Goal: Information Seeking & Learning: Learn about a topic

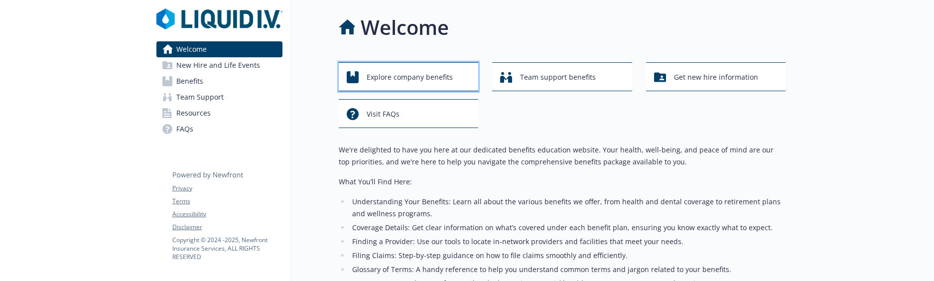
click at [421, 75] on span "Explore company benefits" at bounding box center [409, 77] width 86 height 19
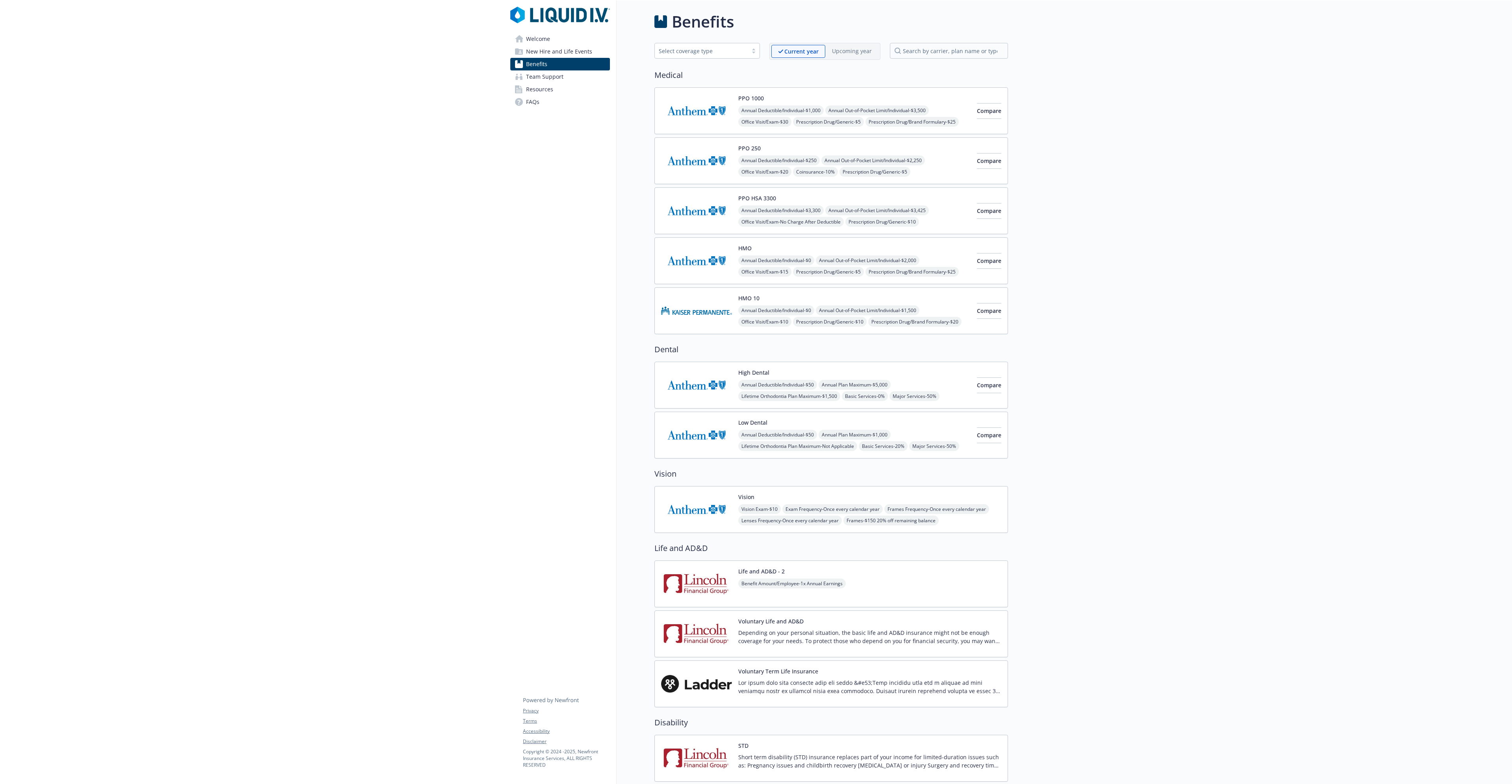
click at [738, 108] on span "Annual Deductible/Individual - $1,000" at bounding box center [781, 110] width 85 height 9
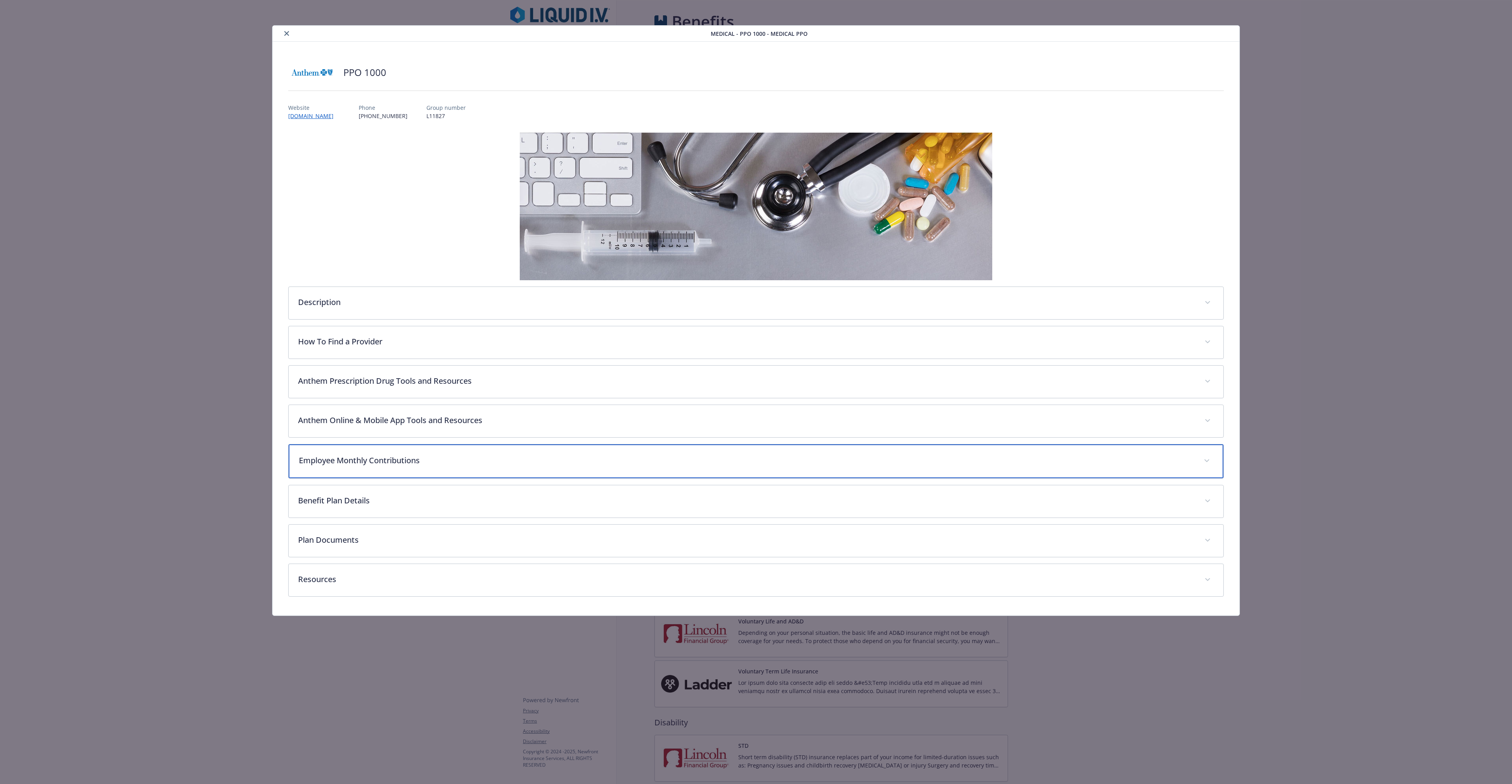
click at [391, 221] on p "Employee Monthly Contributions" at bounding box center [747, 460] width 895 height 12
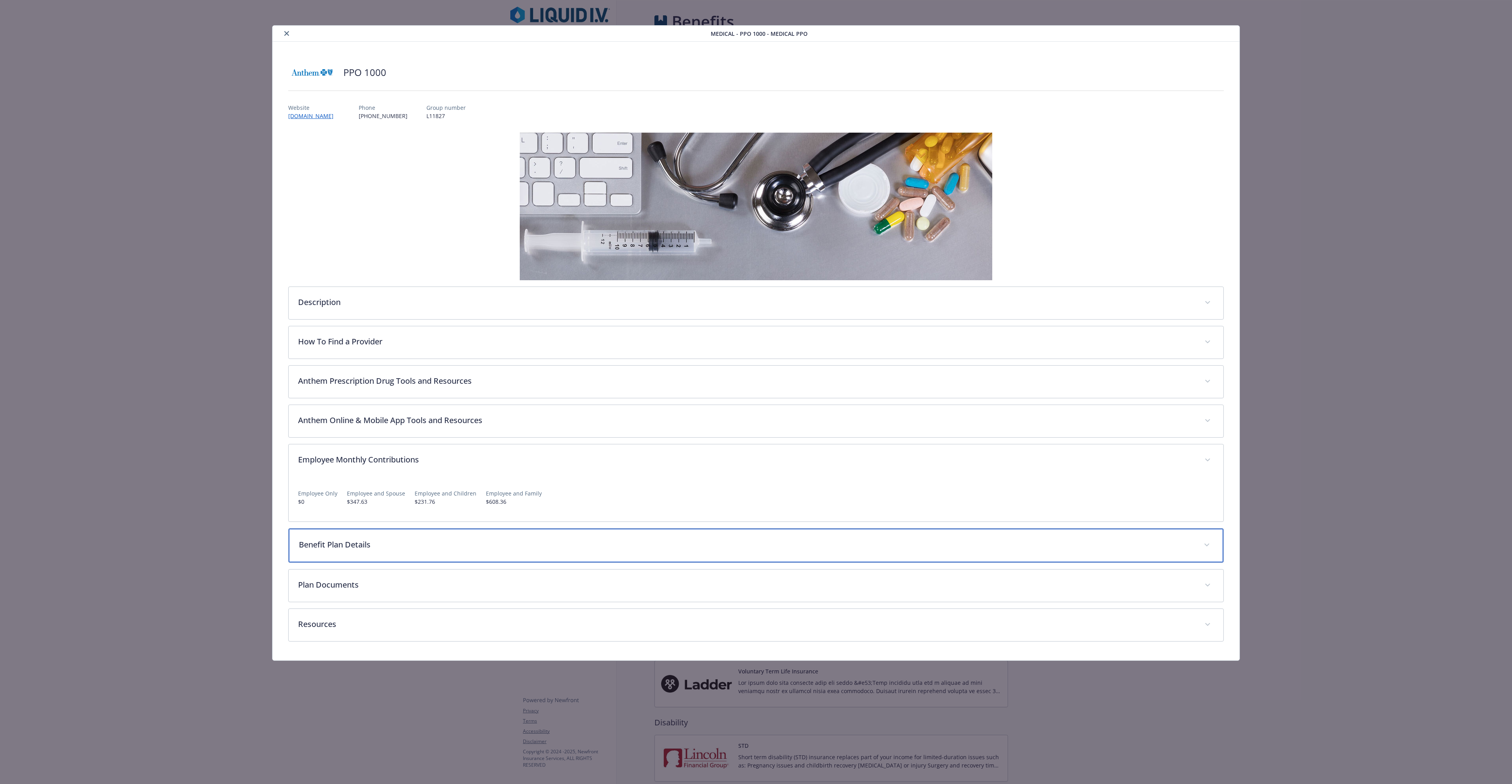
click at [365, 221] on p "Benefit Plan Details" at bounding box center [747, 545] width 895 height 12
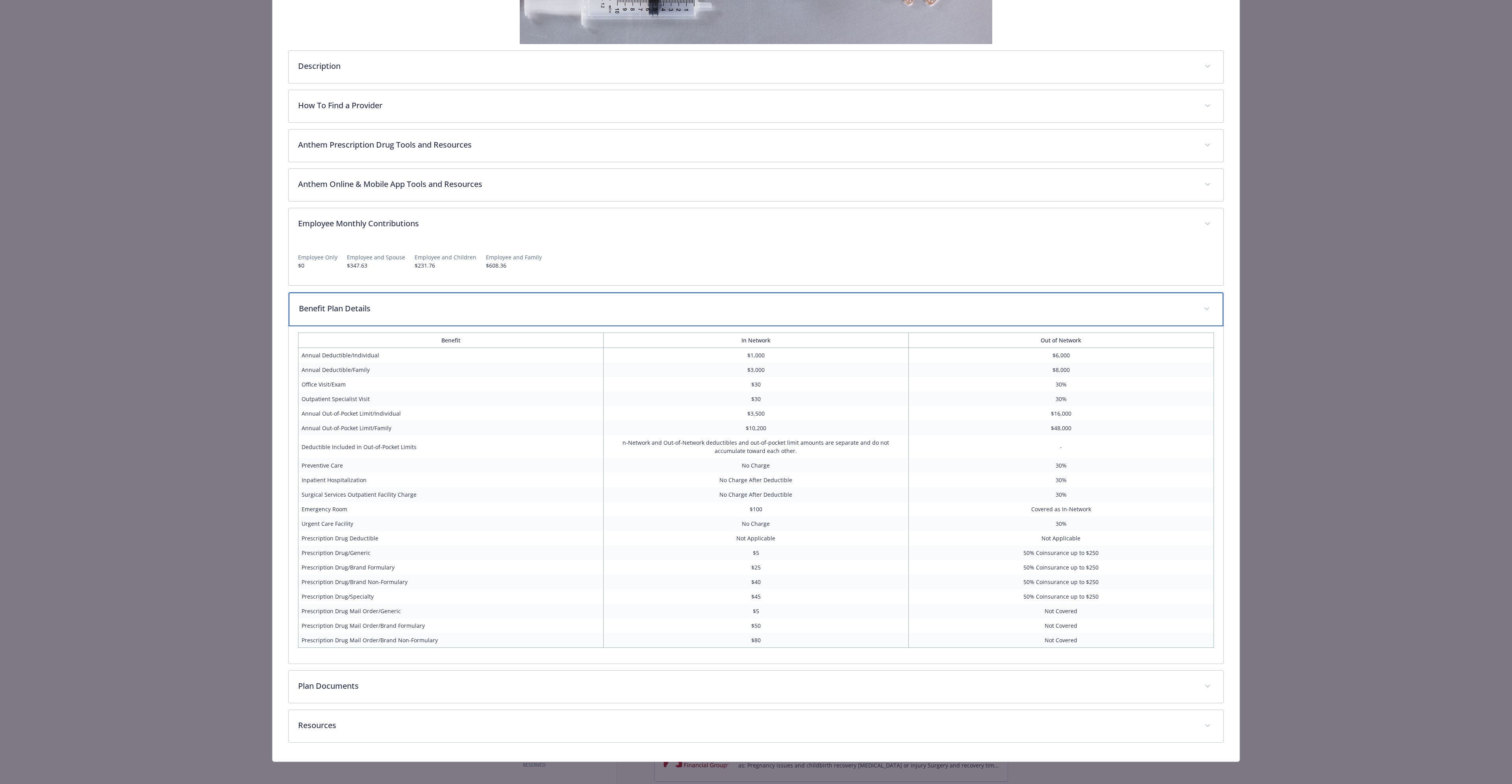
scroll to position [239, 0]
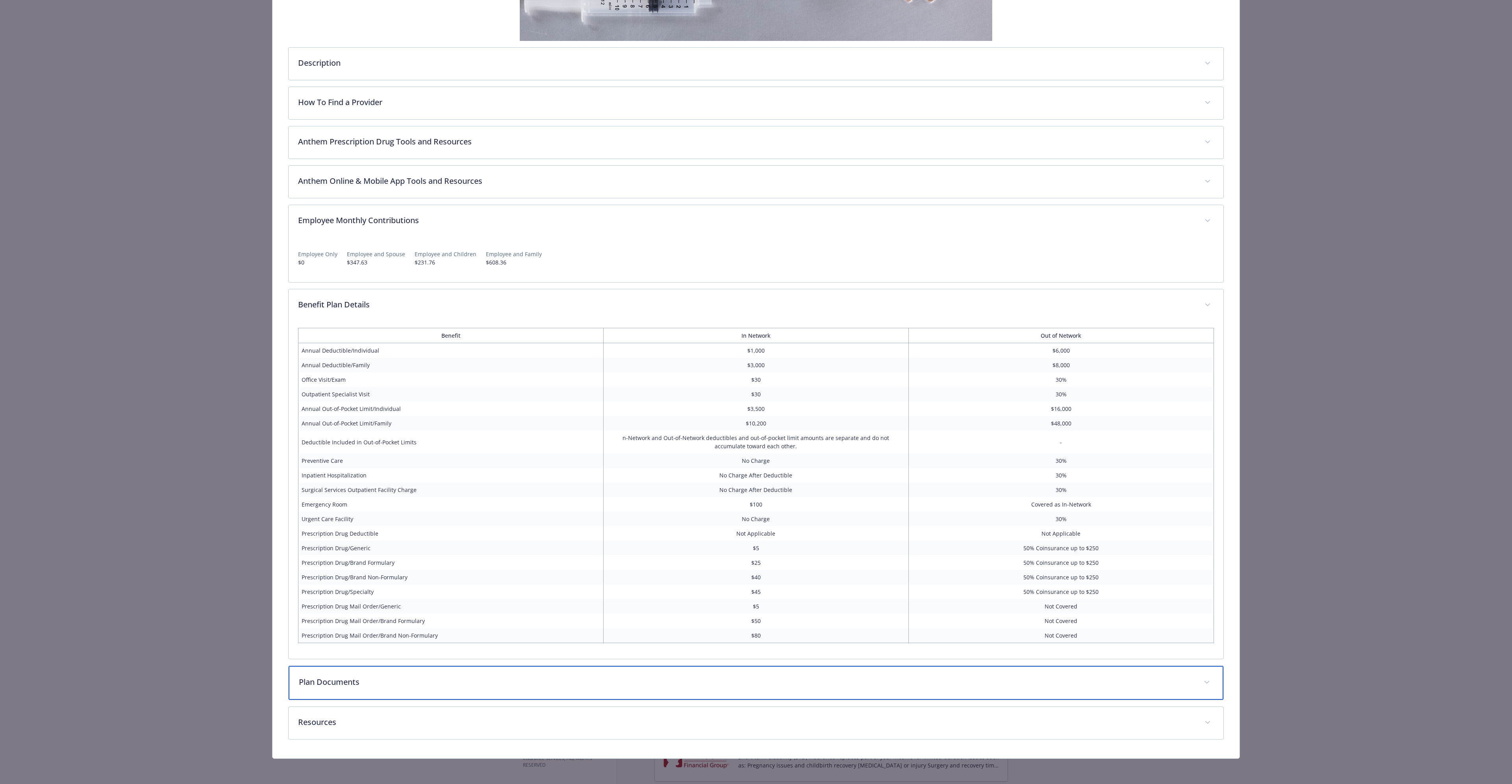
click at [345, 221] on p "Plan Documents" at bounding box center [747, 681] width 895 height 12
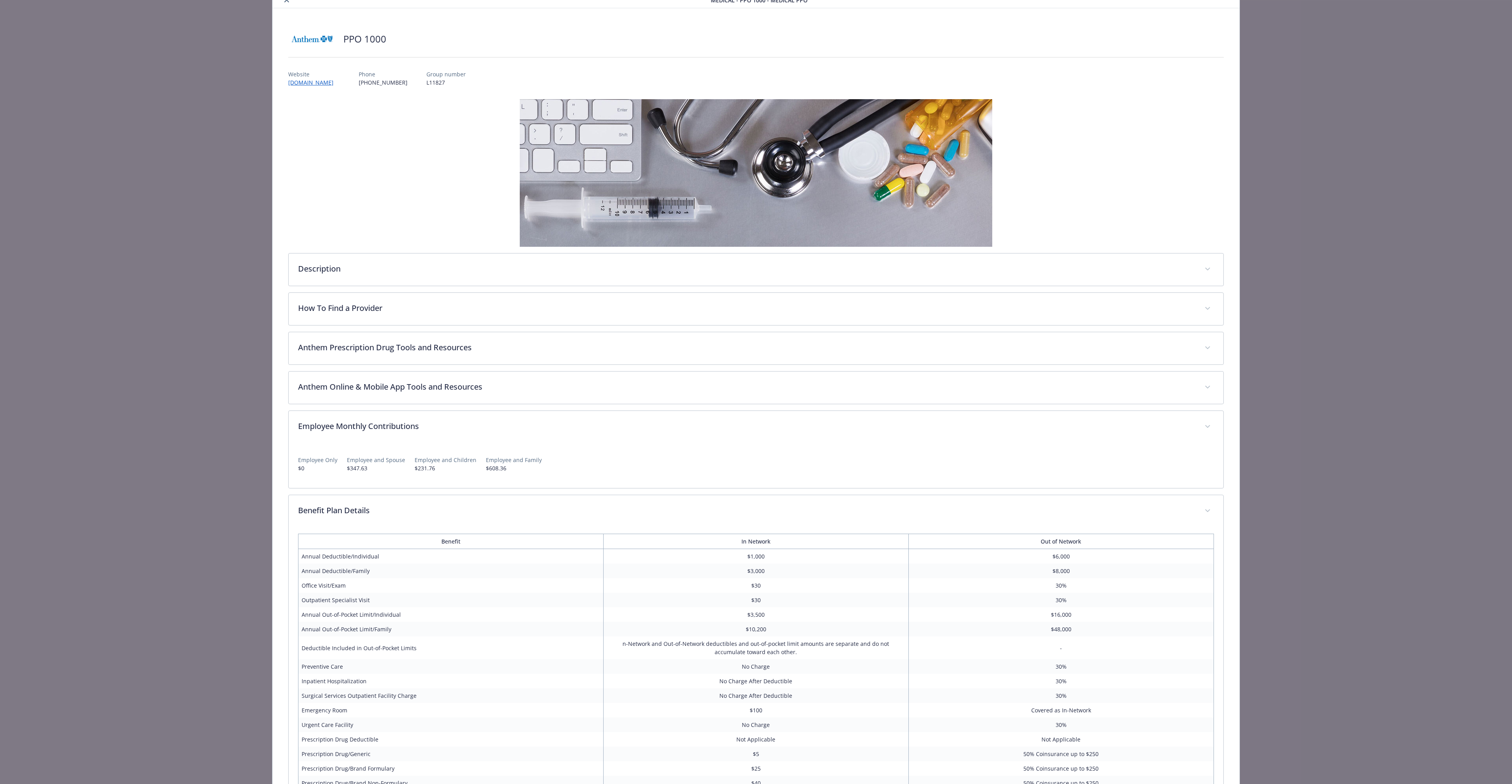
scroll to position [0, 0]
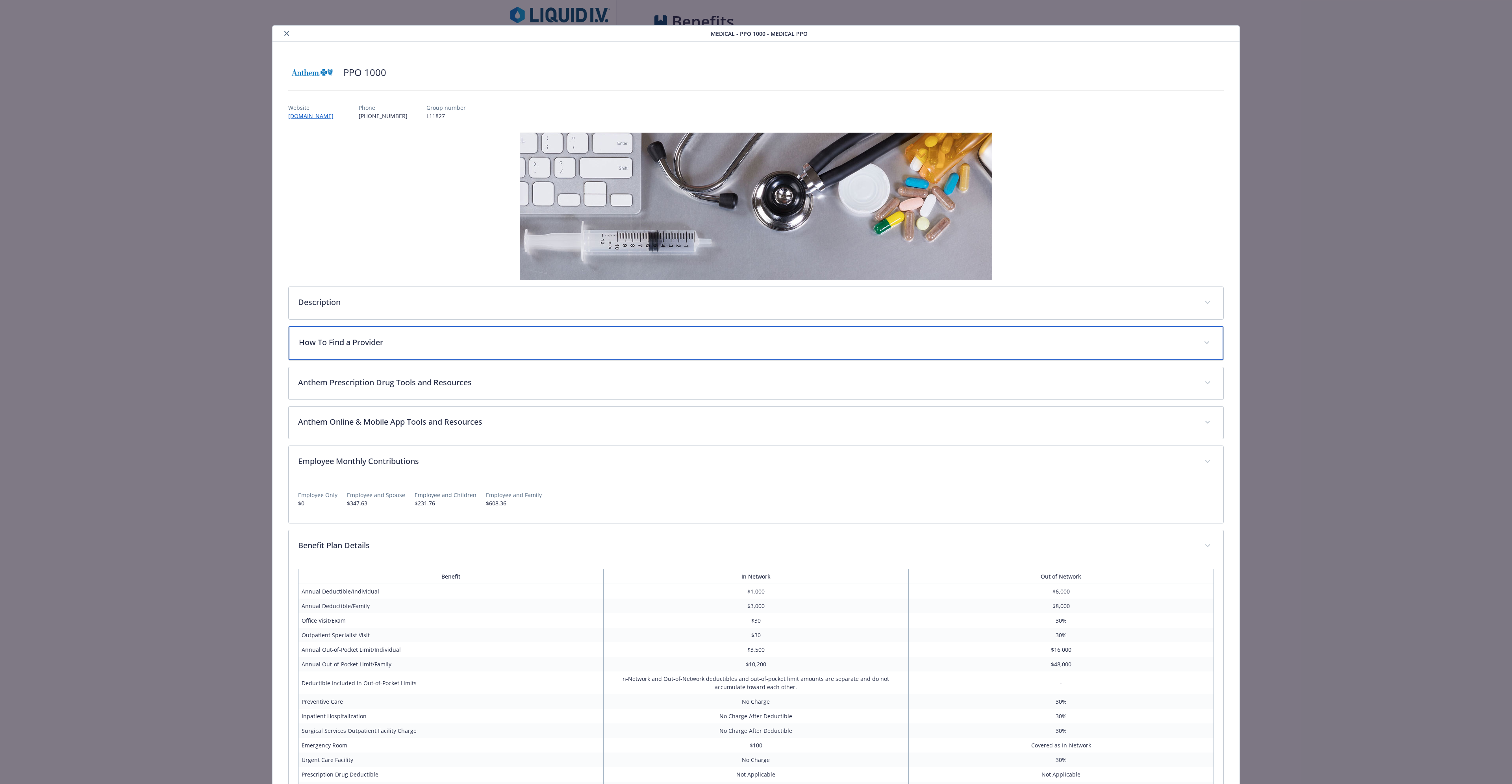
click at [361, 221] on p "How To Find a Provider" at bounding box center [747, 342] width 895 height 12
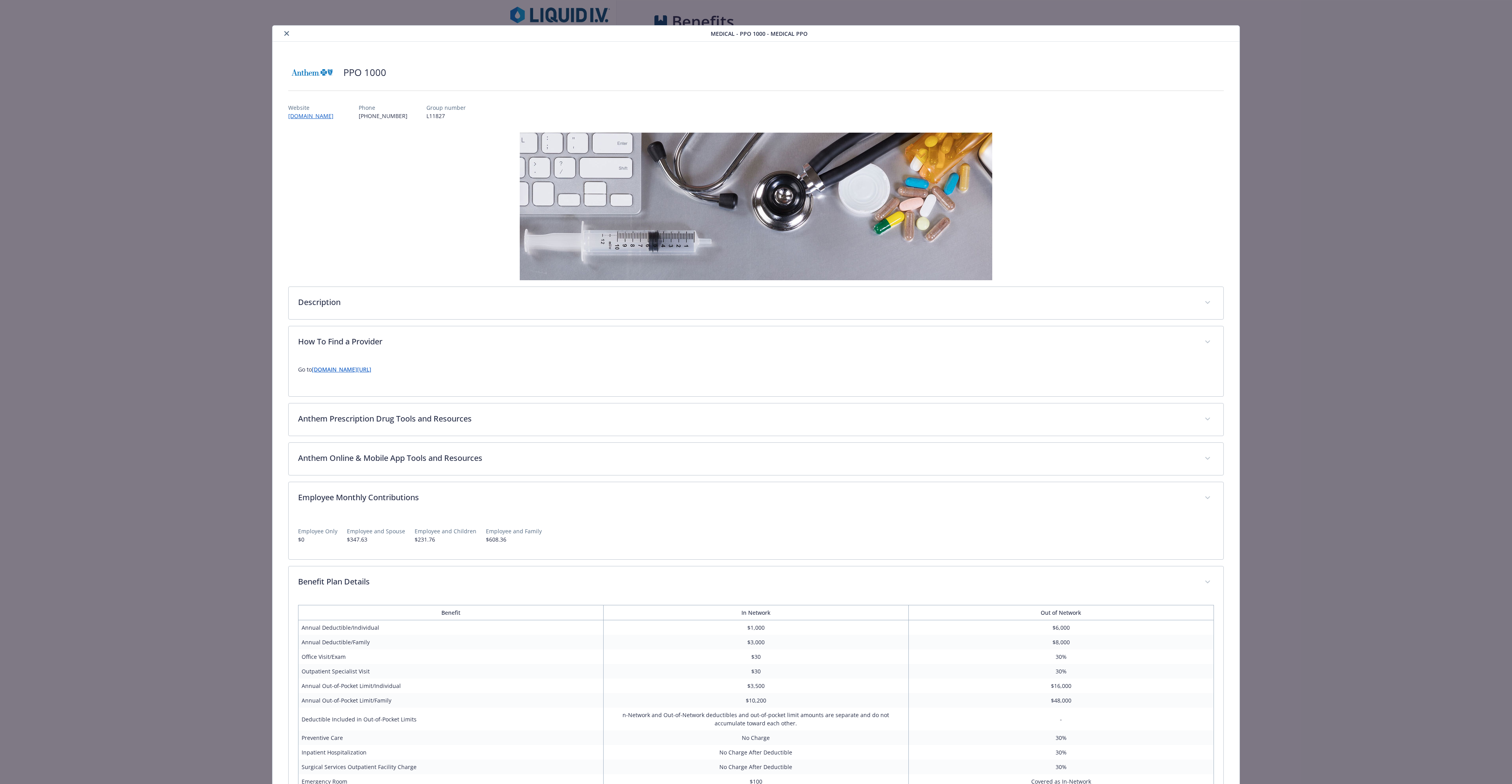
click at [285, 33] on icon "close" at bounding box center [286, 33] width 5 height 5
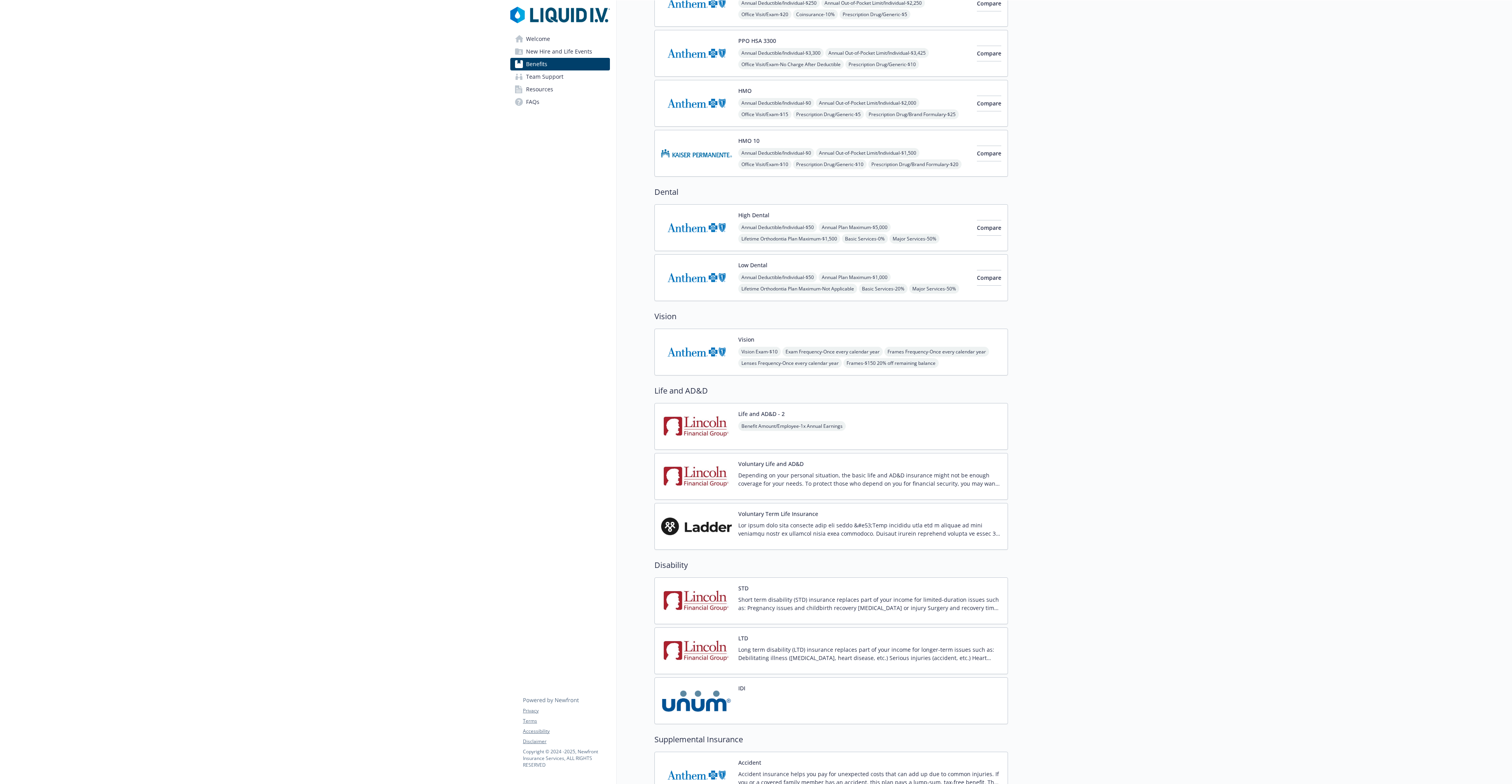
scroll to position [118, 0]
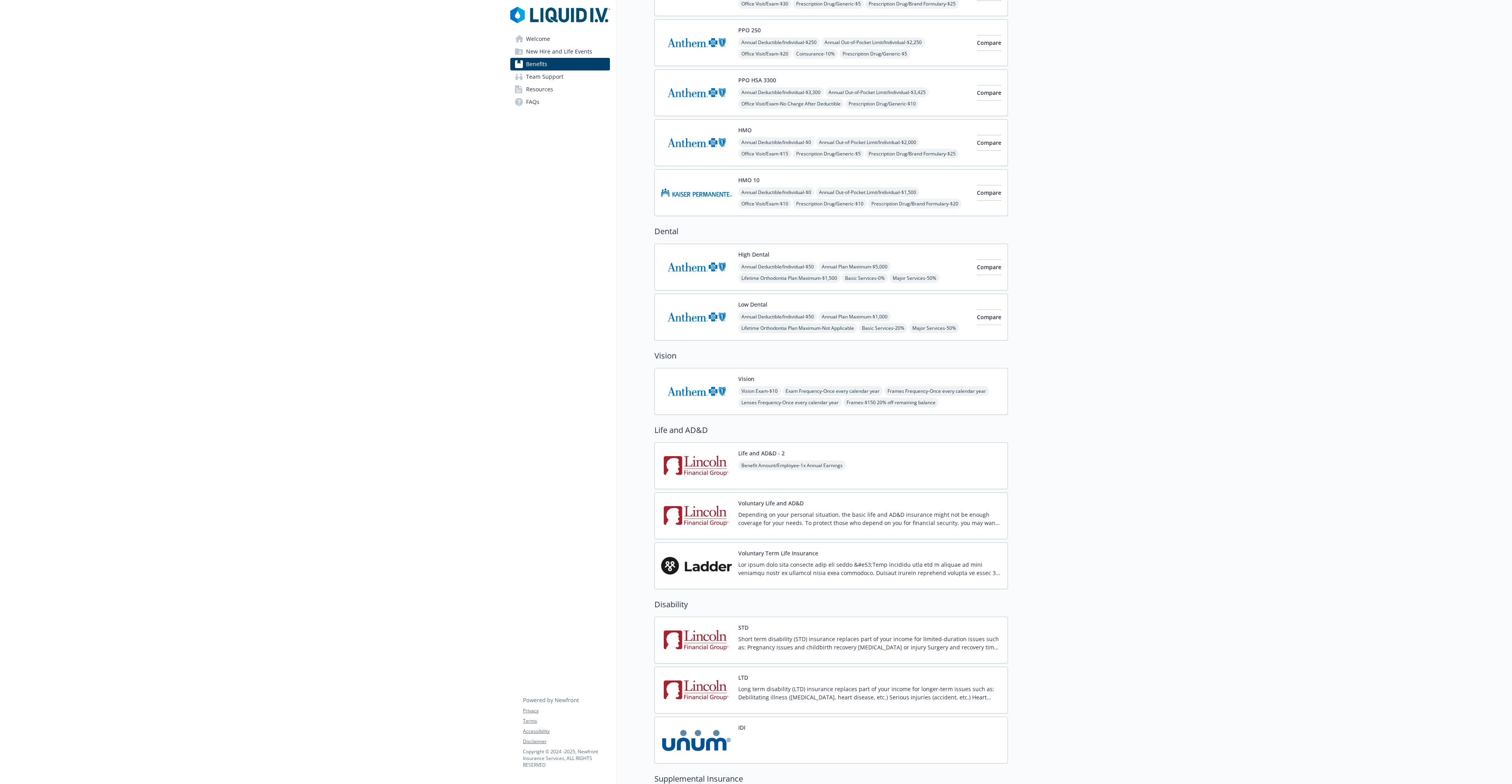
click at [738, 221] on span "Annual Plan Maximum - $5,000" at bounding box center [854, 266] width 72 height 9
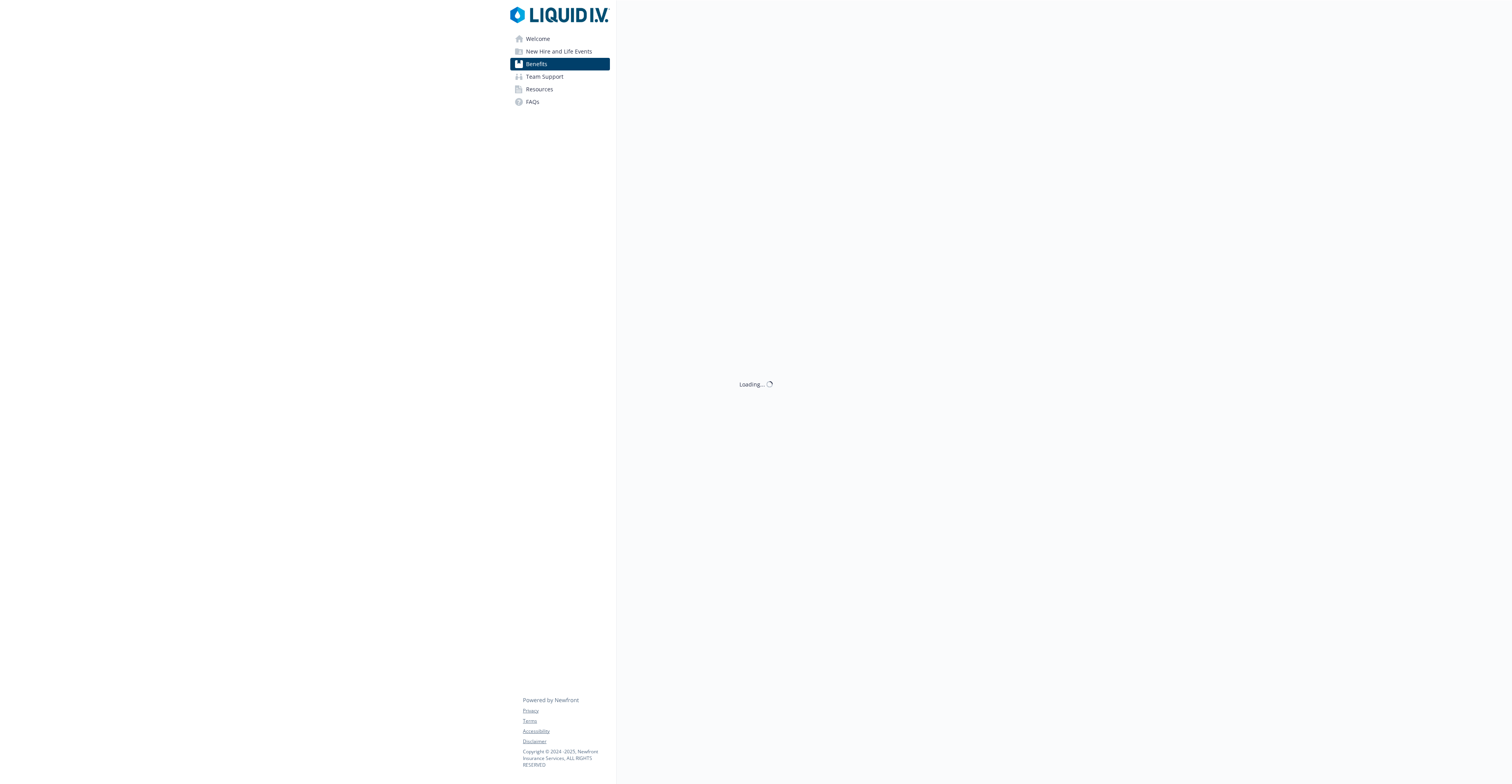
scroll to position [118, 0]
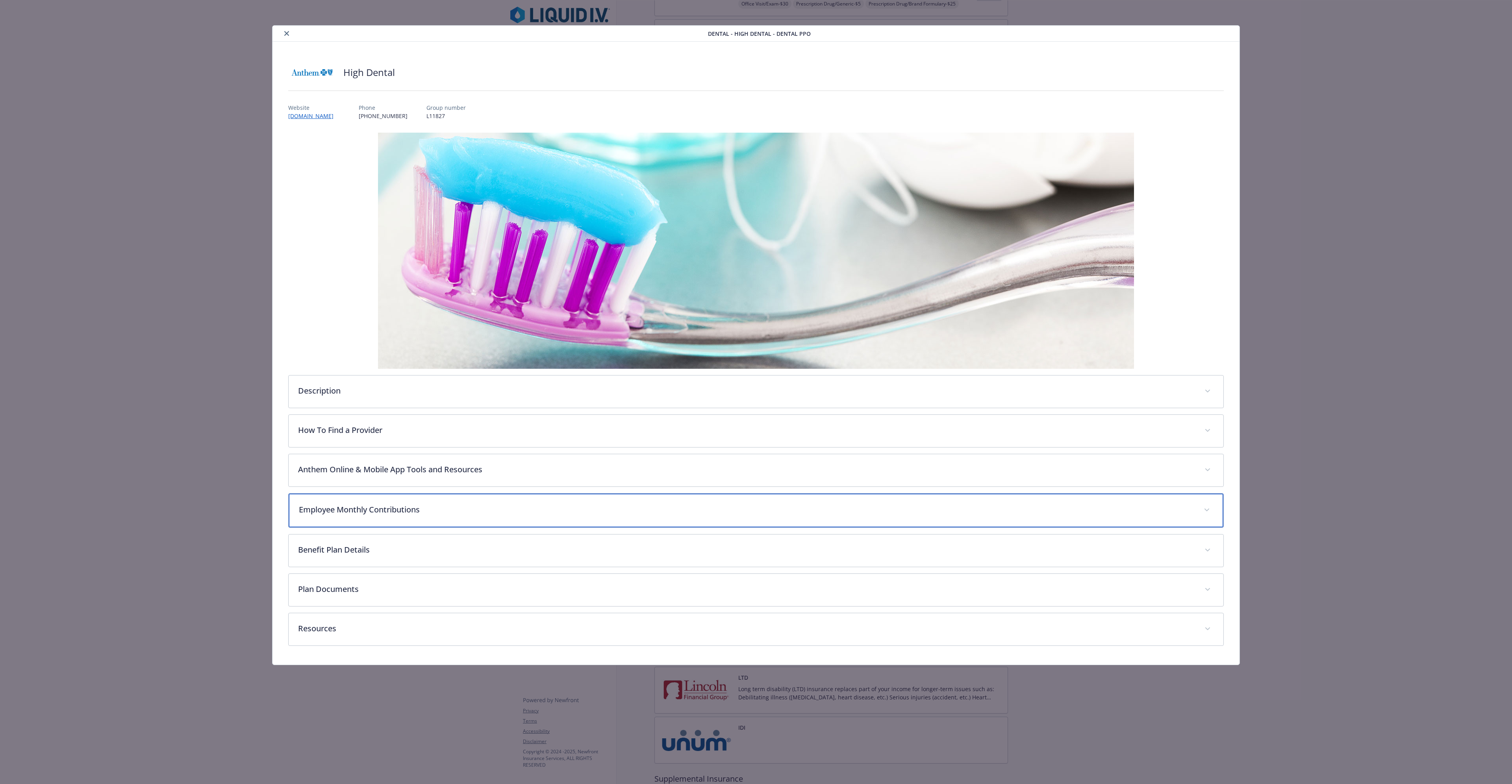
click at [378, 221] on p "Employee Monthly Contributions" at bounding box center [747, 509] width 895 height 12
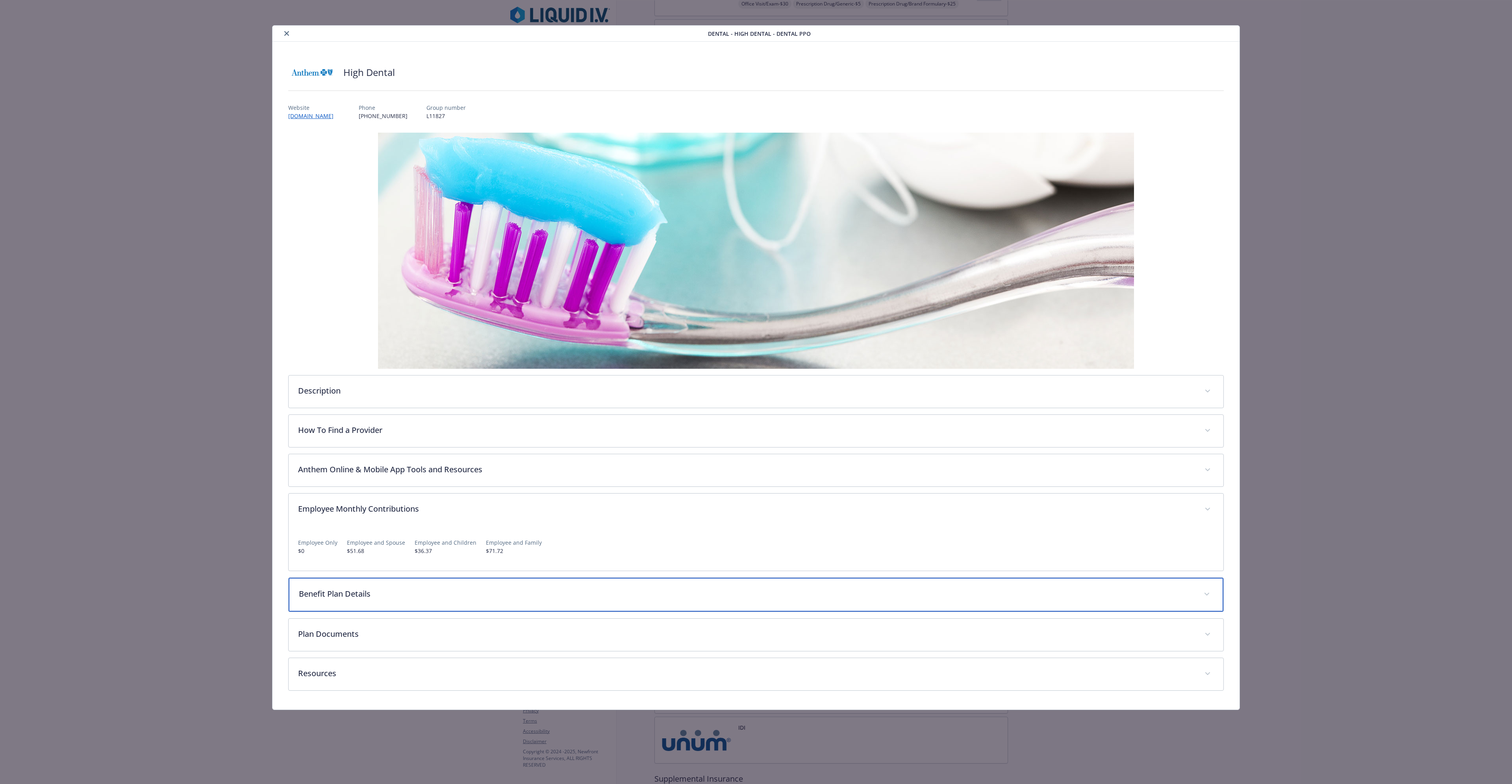
click at [350, 221] on p "Benefit Plan Details" at bounding box center [747, 594] width 895 height 12
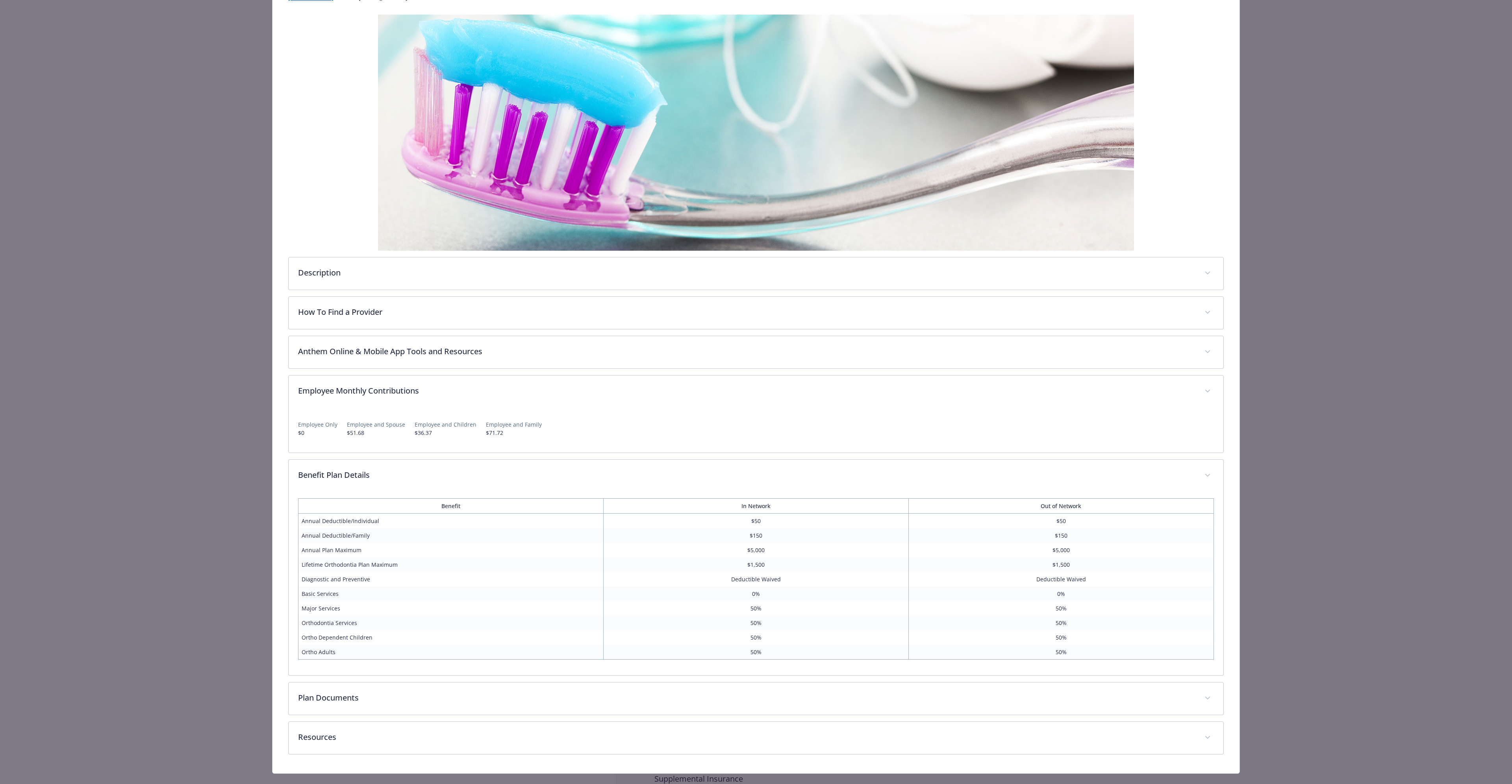
click at [339, 173] on div "details for plan Dental - High Dental - Dental PPO" at bounding box center [755, 132] width 936 height 236
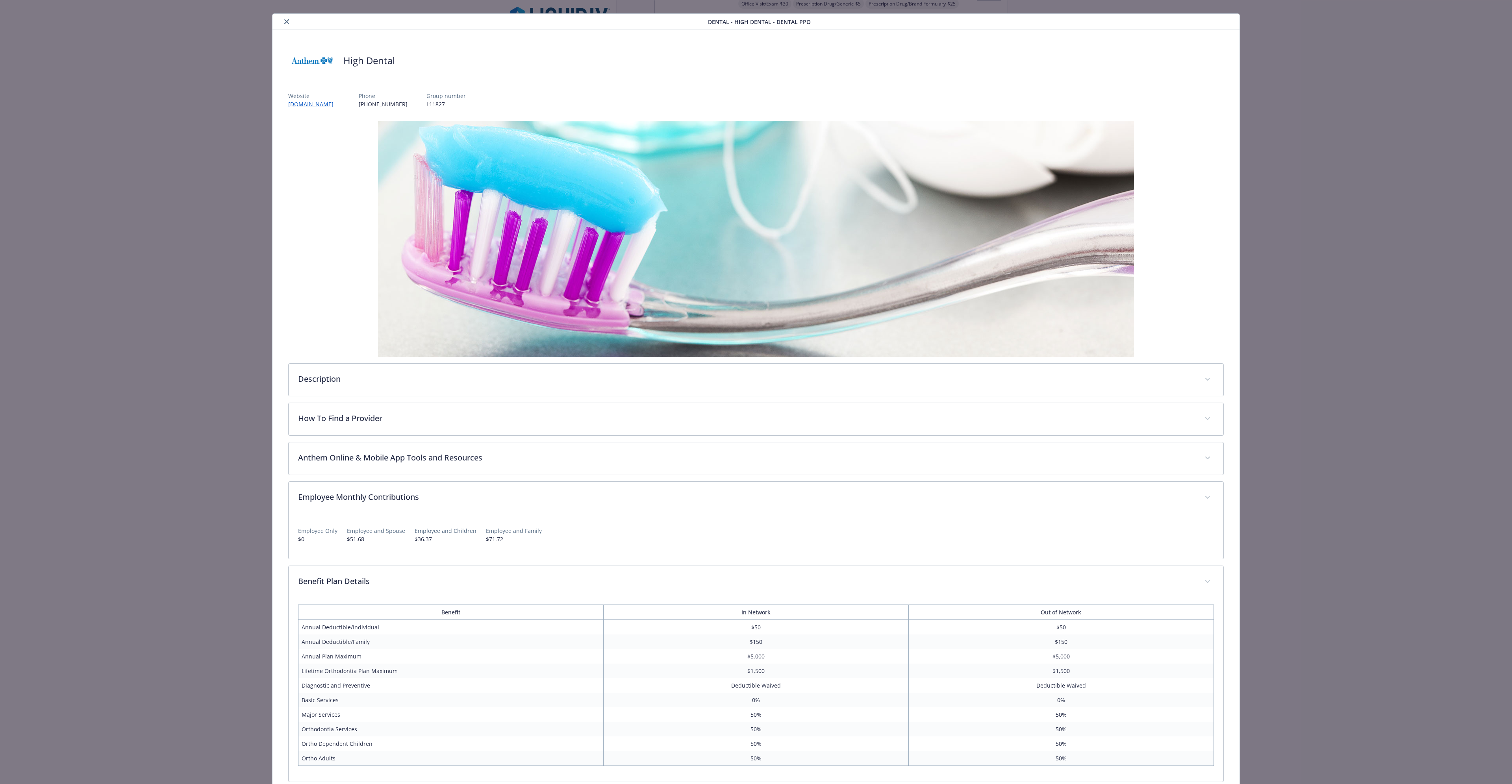
scroll to position [0, 0]
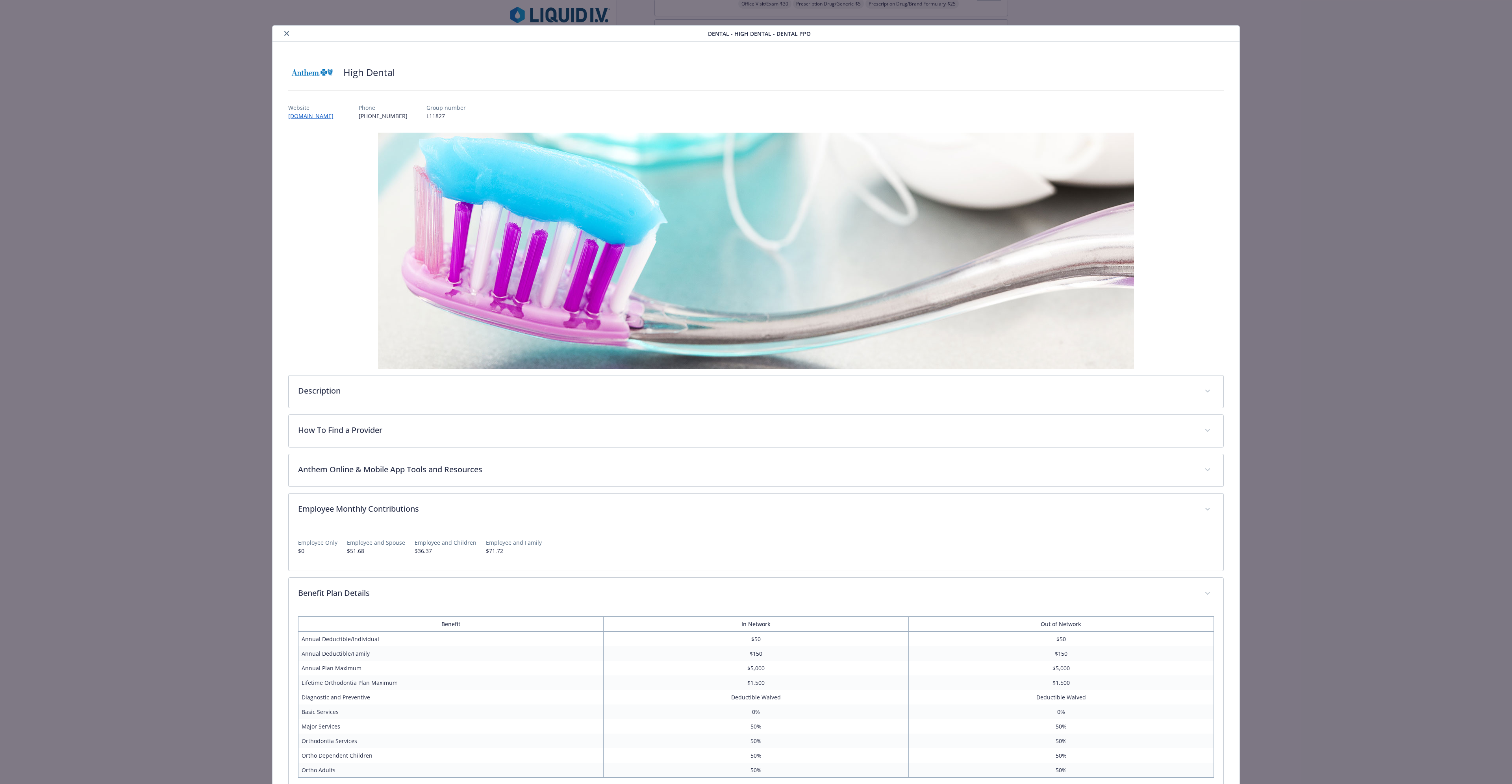
click at [285, 32] on icon "close" at bounding box center [286, 33] width 5 height 5
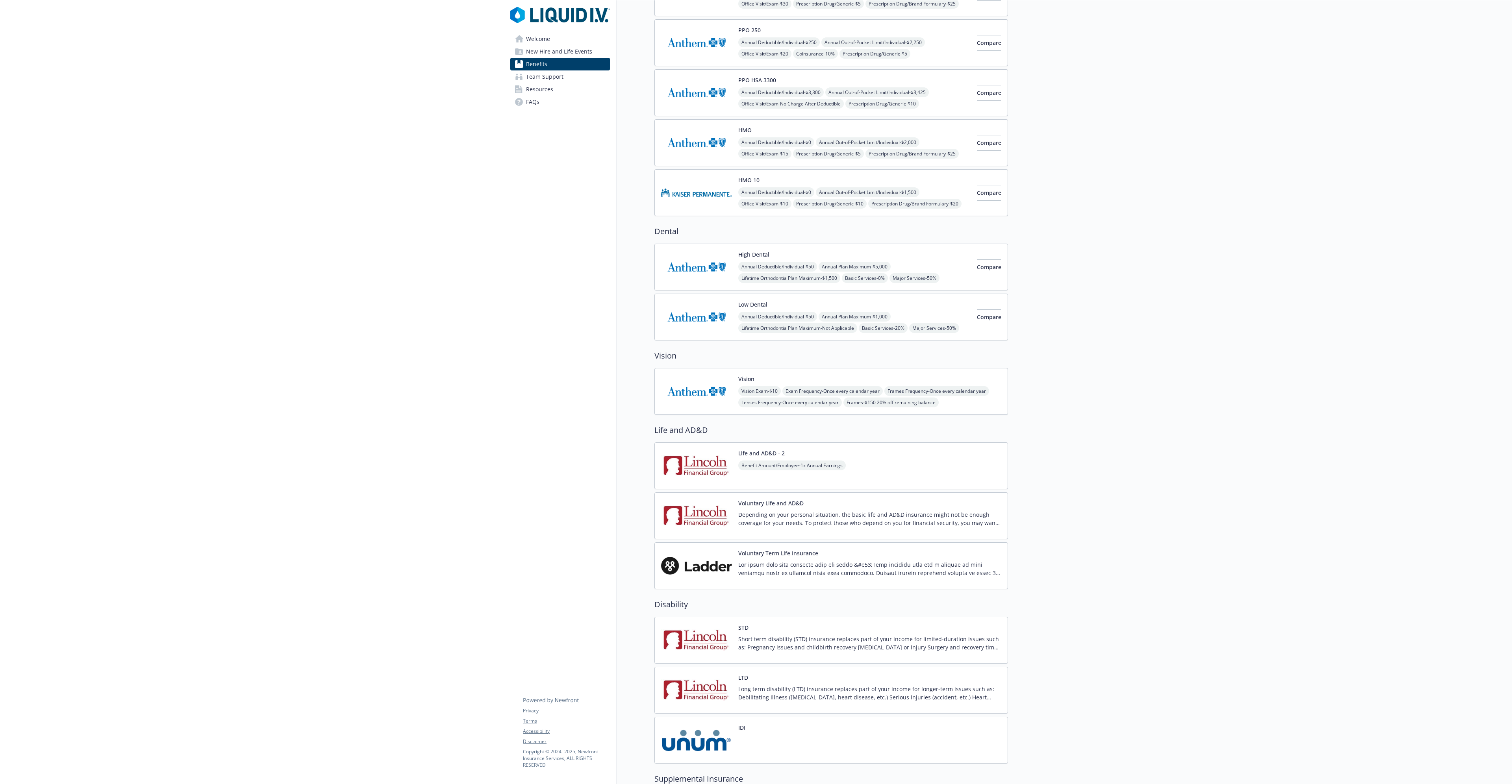
click at [738, 221] on div "Vision Exam - $10 Exam Frequency - Once every calendar year Frames Frequency - …" at bounding box center [870, 396] width 263 height 21
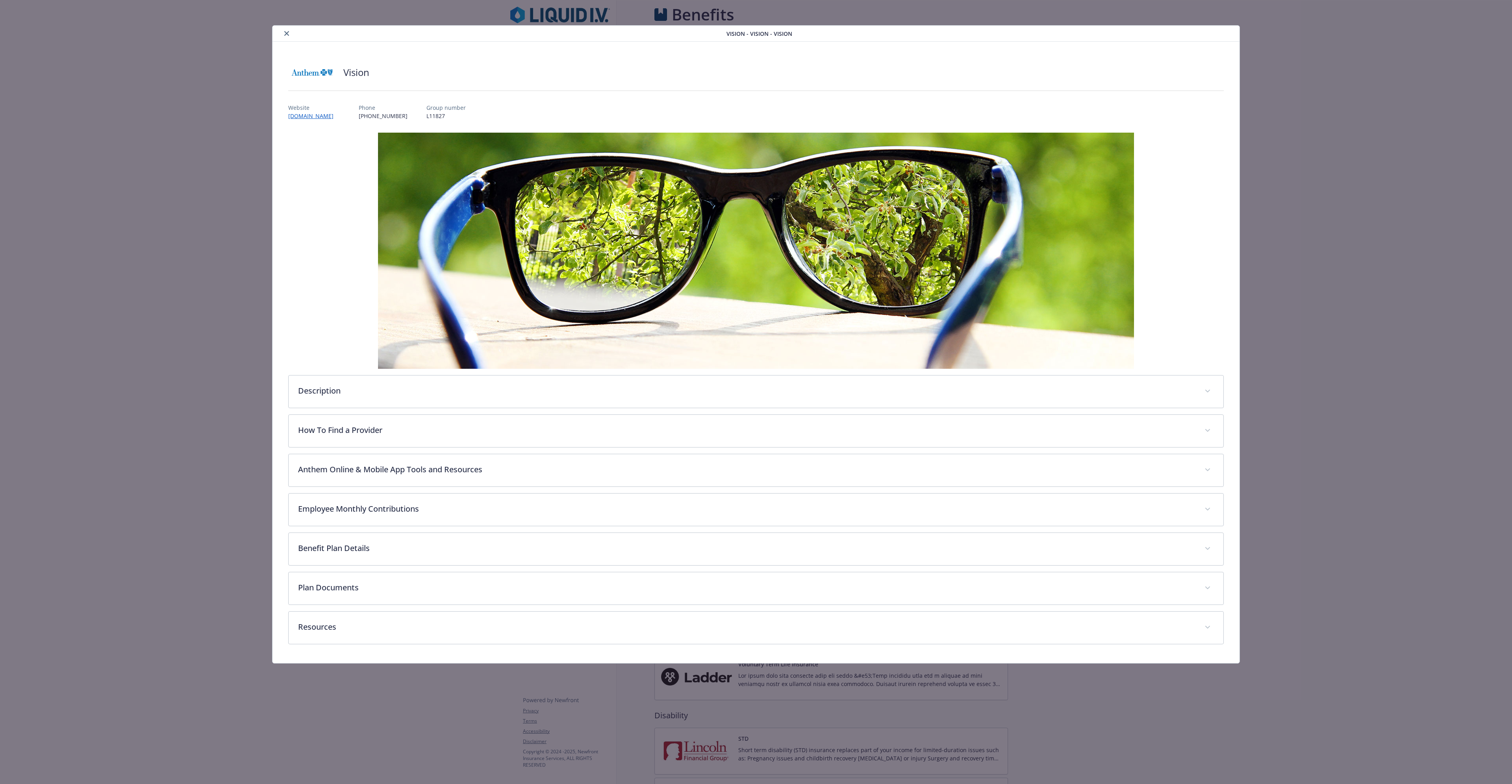
scroll to position [118, 0]
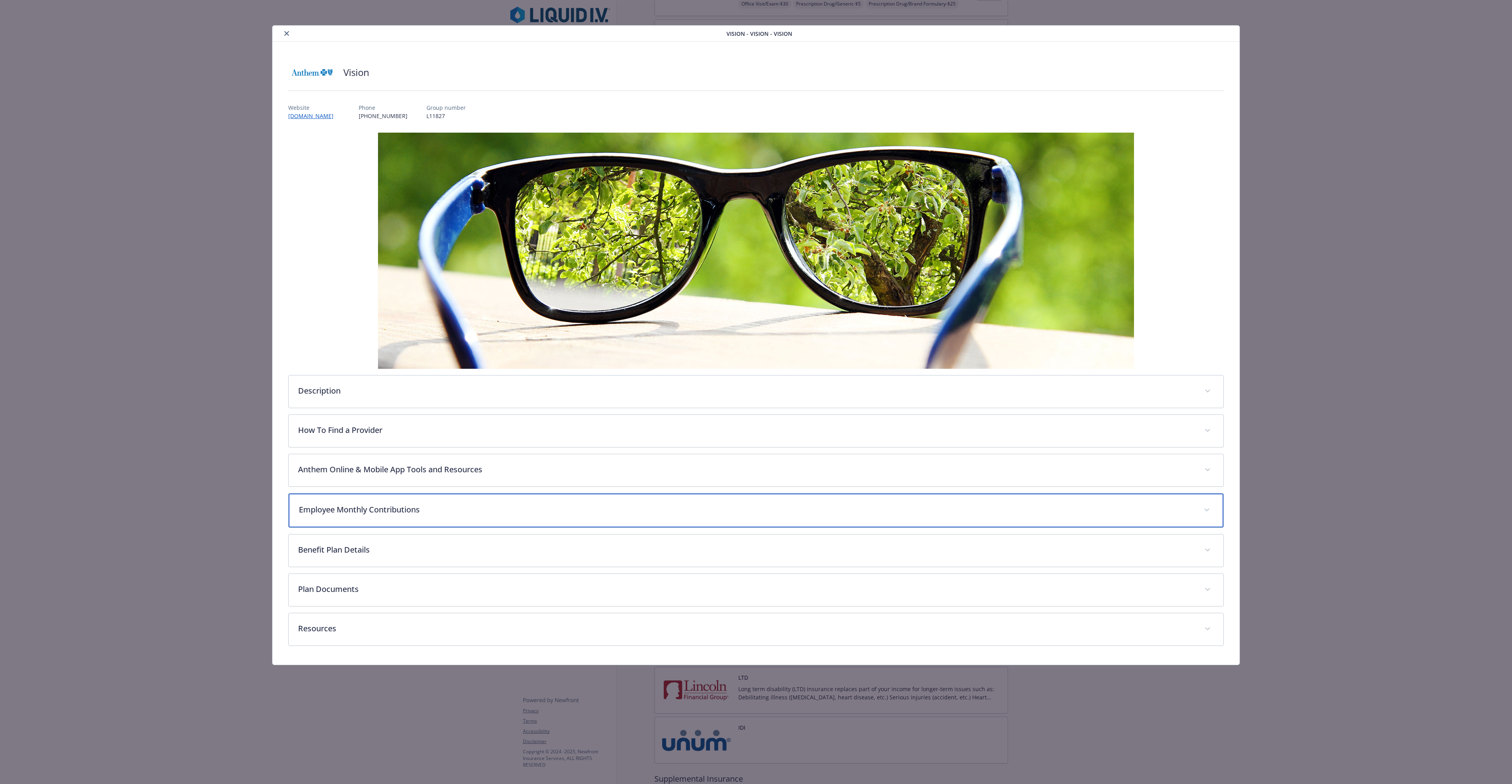
click at [385, 221] on p "Employee Monthly Contributions" at bounding box center [747, 509] width 895 height 12
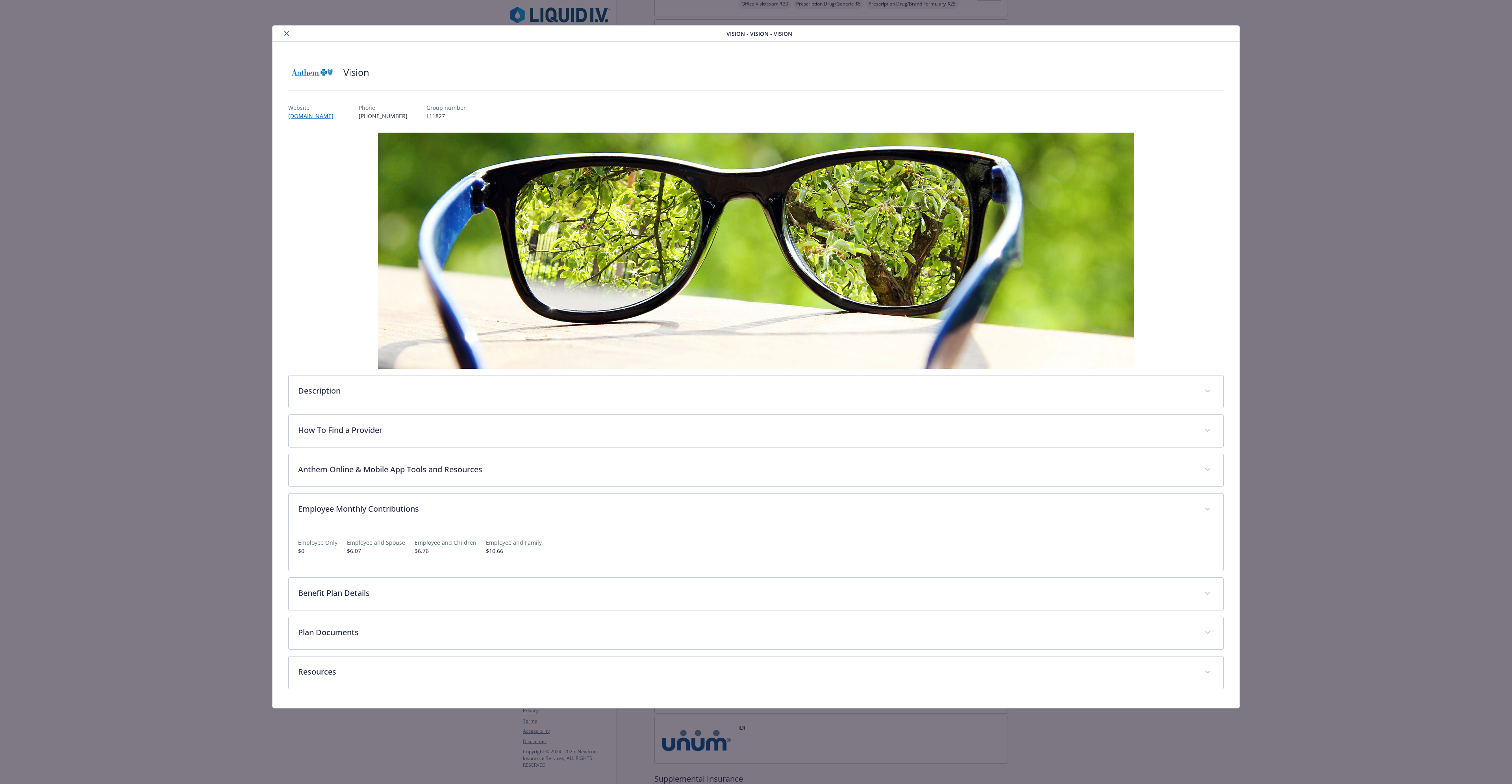
click at [285, 32] on icon "close" at bounding box center [286, 33] width 5 height 5
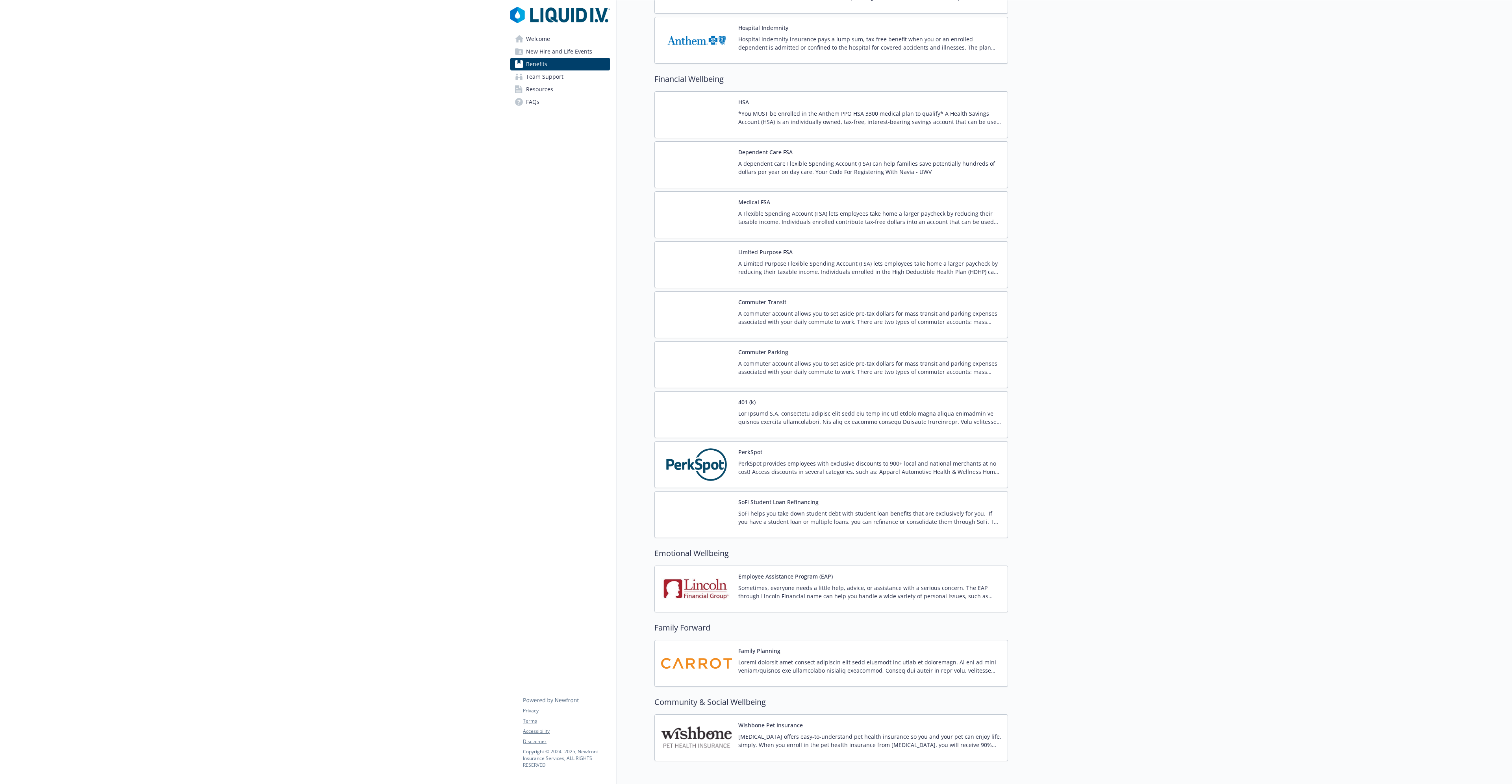
scroll to position [954, 0]
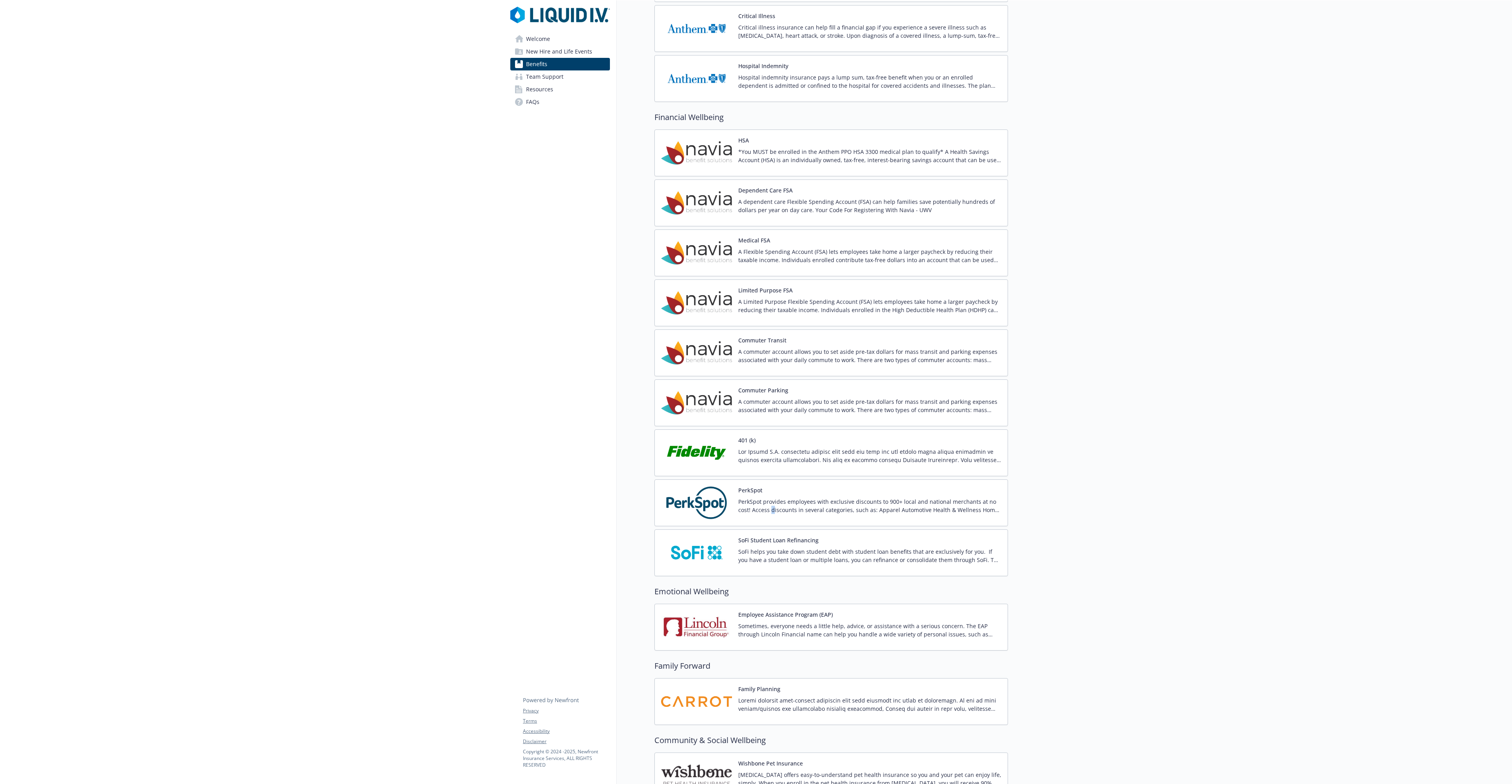
click at [738, 221] on p "PerkSpot provides employees with exclusive discounts to 900+ local and national…" at bounding box center [870, 505] width 263 height 17
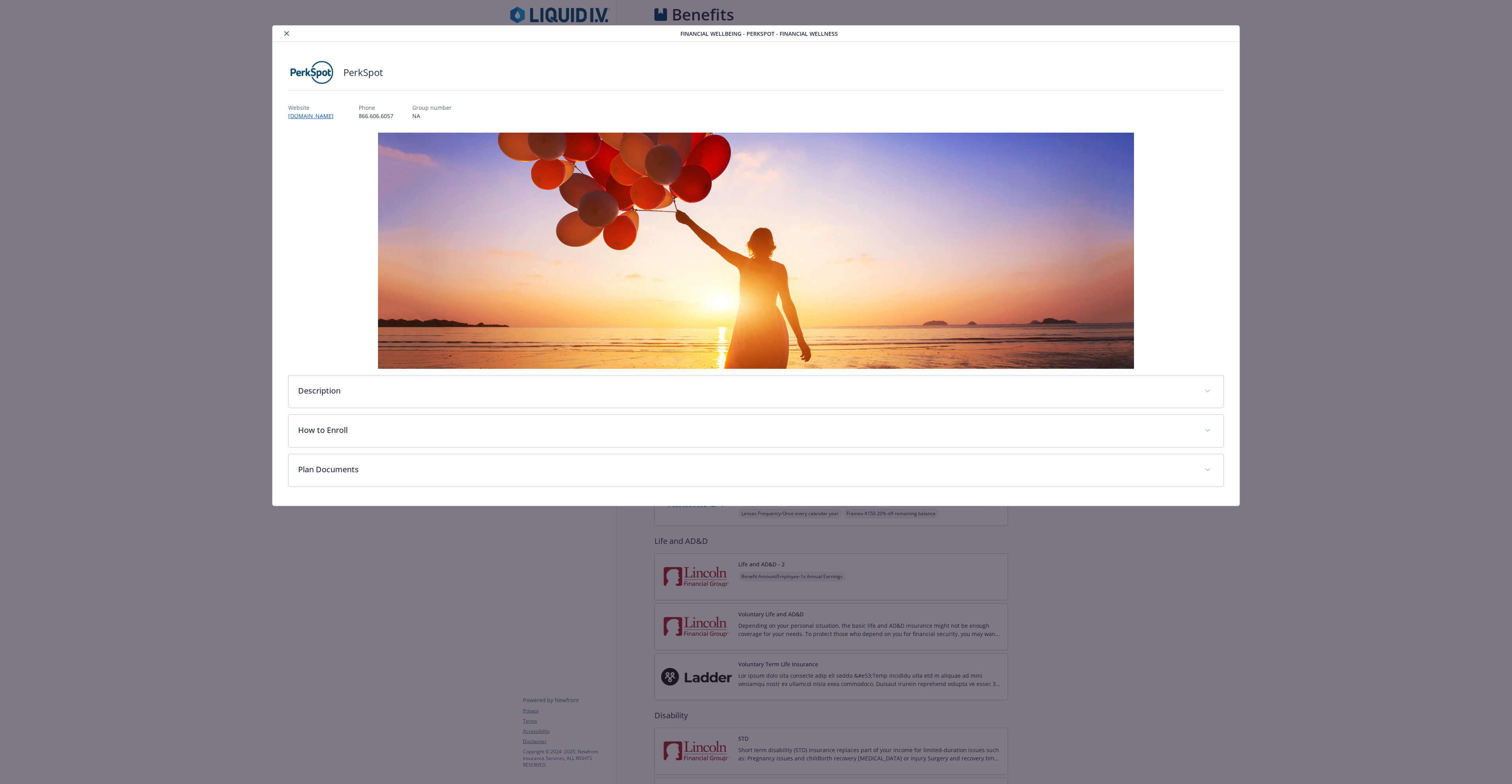
scroll to position [954, 0]
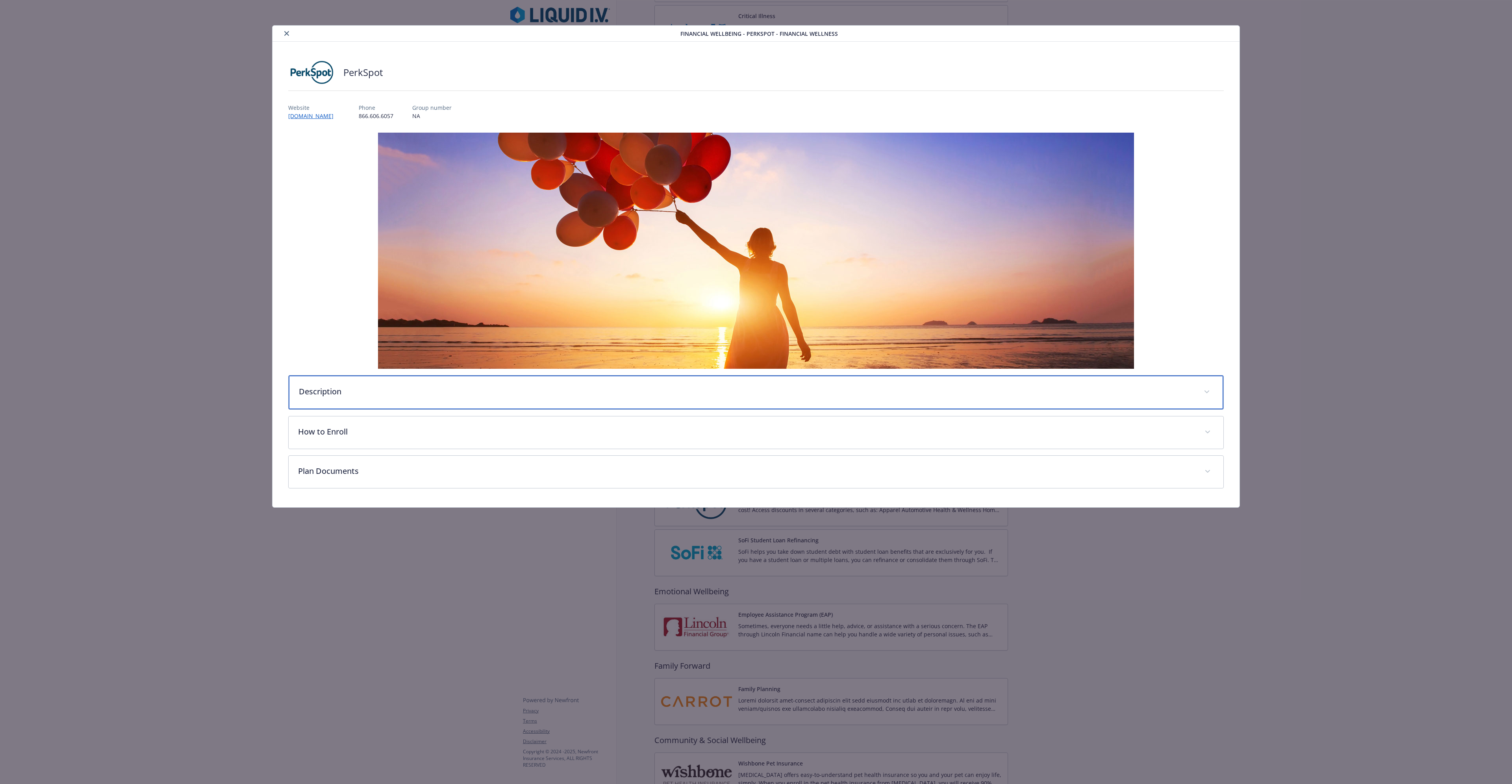
click at [360, 221] on p "Description" at bounding box center [747, 391] width 895 height 12
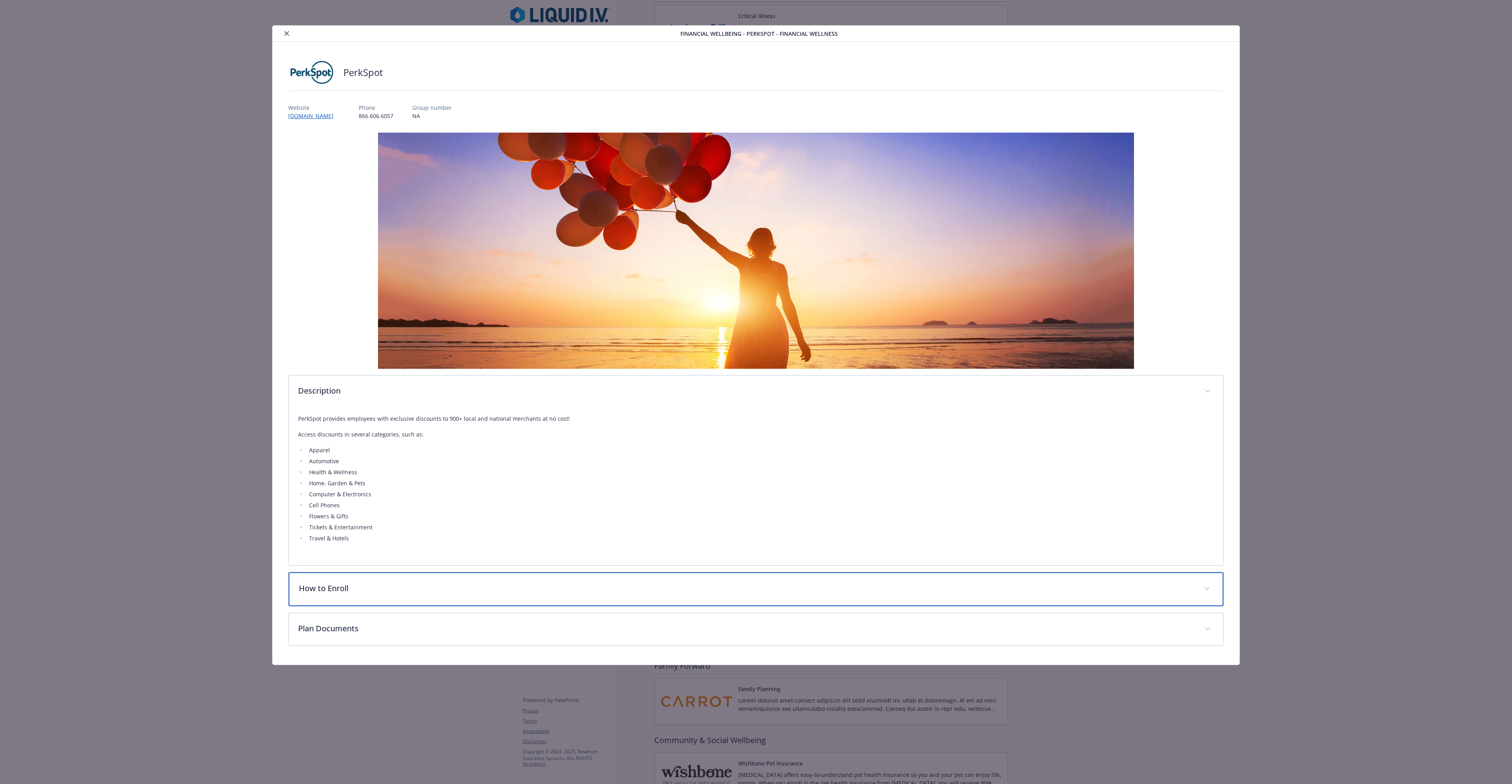
click at [339, 221] on p "How to Enroll" at bounding box center [747, 588] width 895 height 12
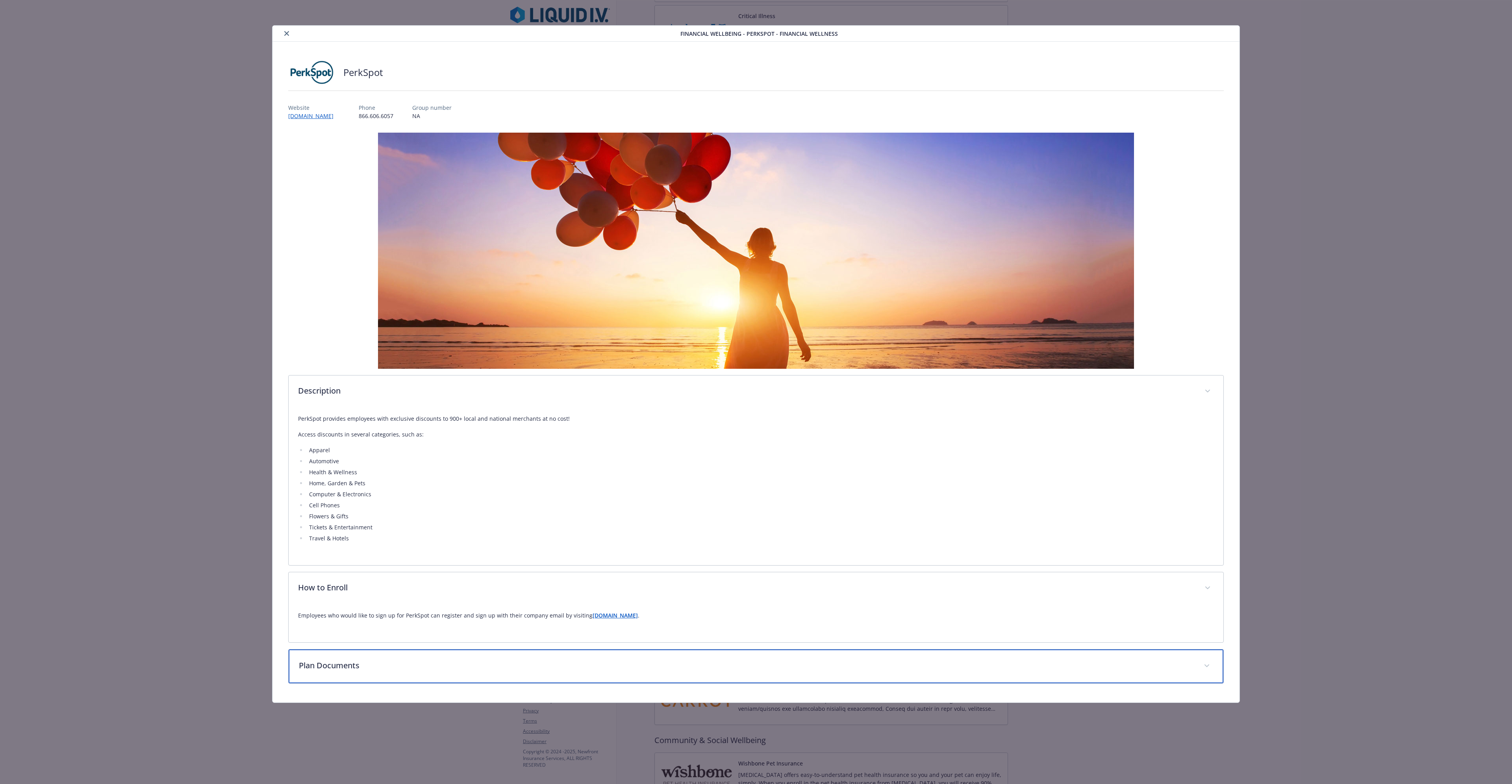
click at [350, 221] on p "Plan Documents" at bounding box center [747, 665] width 895 height 12
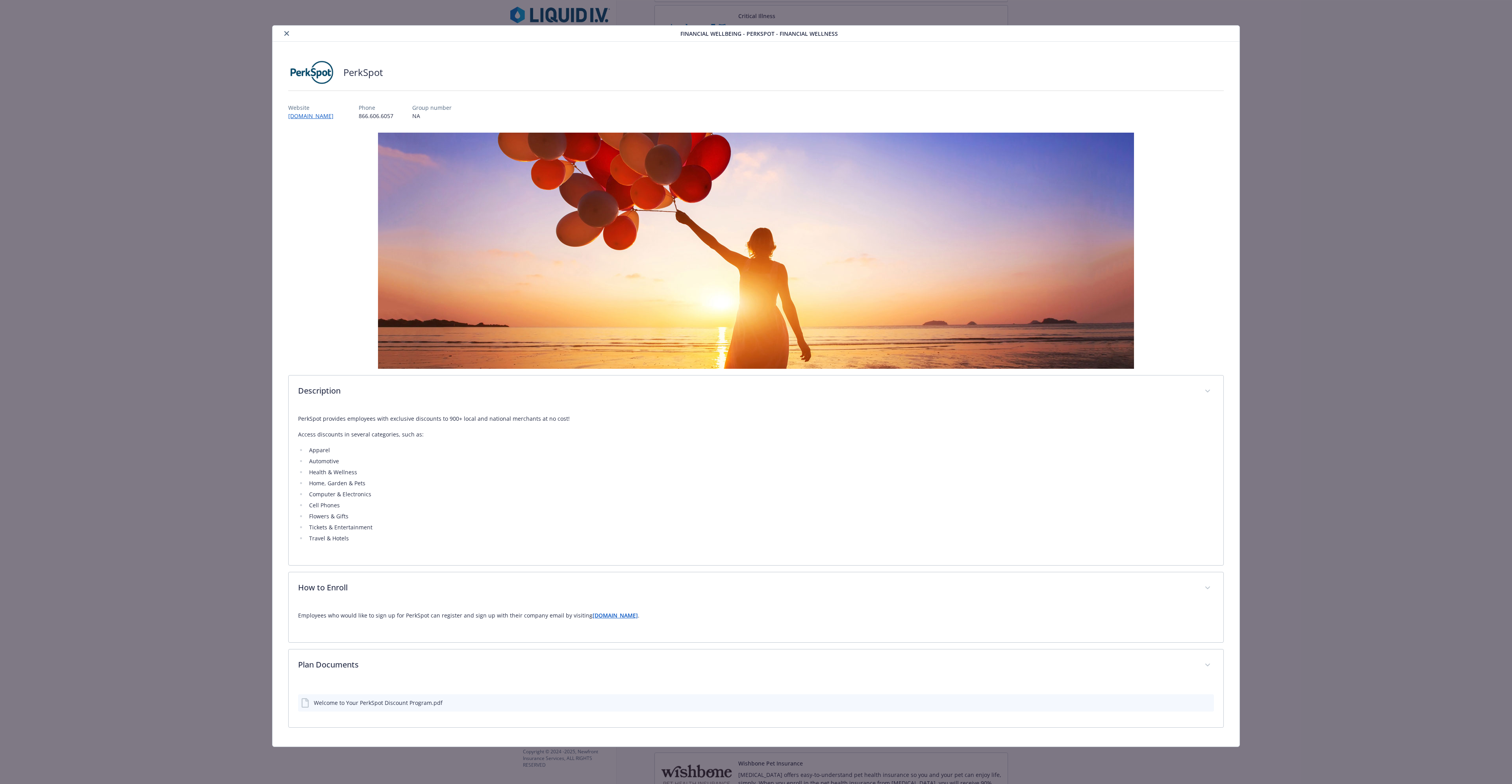
click at [388, 221] on div "Welcome to Your PerkSpot Discount Program.pdf" at bounding box center [378, 703] width 129 height 8
click at [738, 221] on icon "preview file" at bounding box center [1206, 702] width 7 height 6
click at [638, 221] on strong "[DOMAIN_NAME]" at bounding box center [614, 615] width 45 height 7
